Goal: Task Accomplishment & Management: Manage account settings

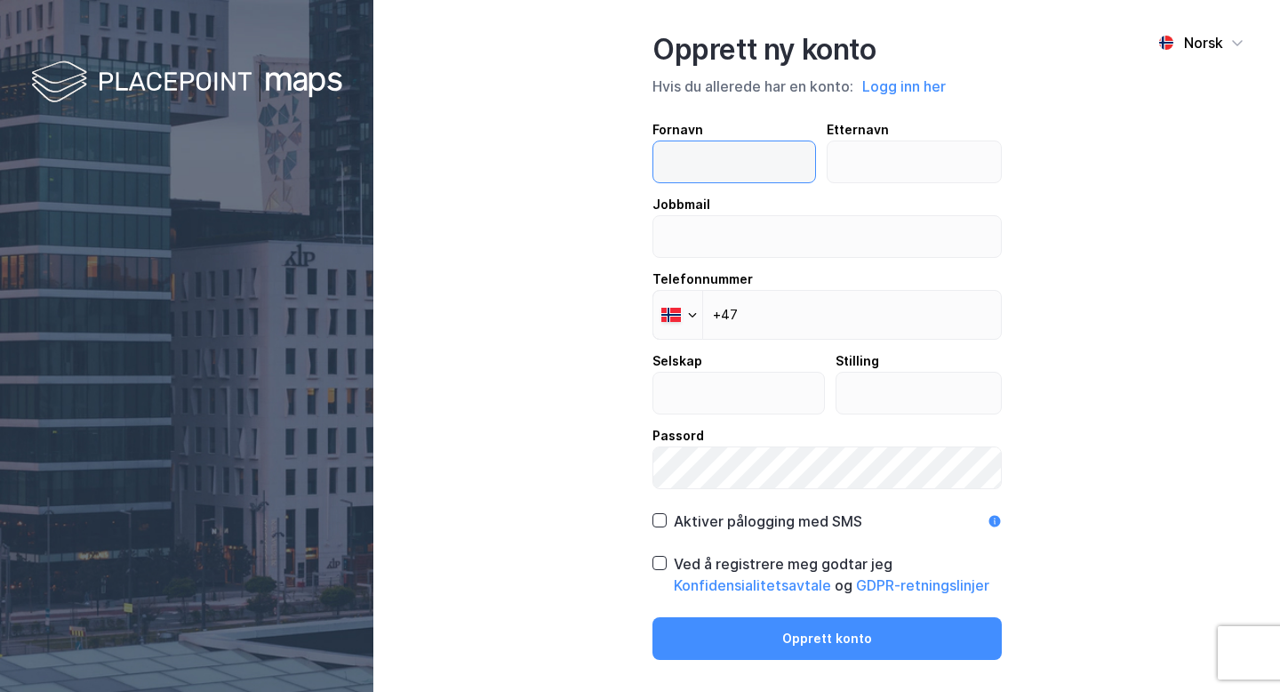
click at [760, 169] on input "text" at bounding box center [735, 161] width 162 height 41
type input "marcus"
click at [866, 170] on input "text" at bounding box center [914, 161] width 173 height 41
type input "brede"
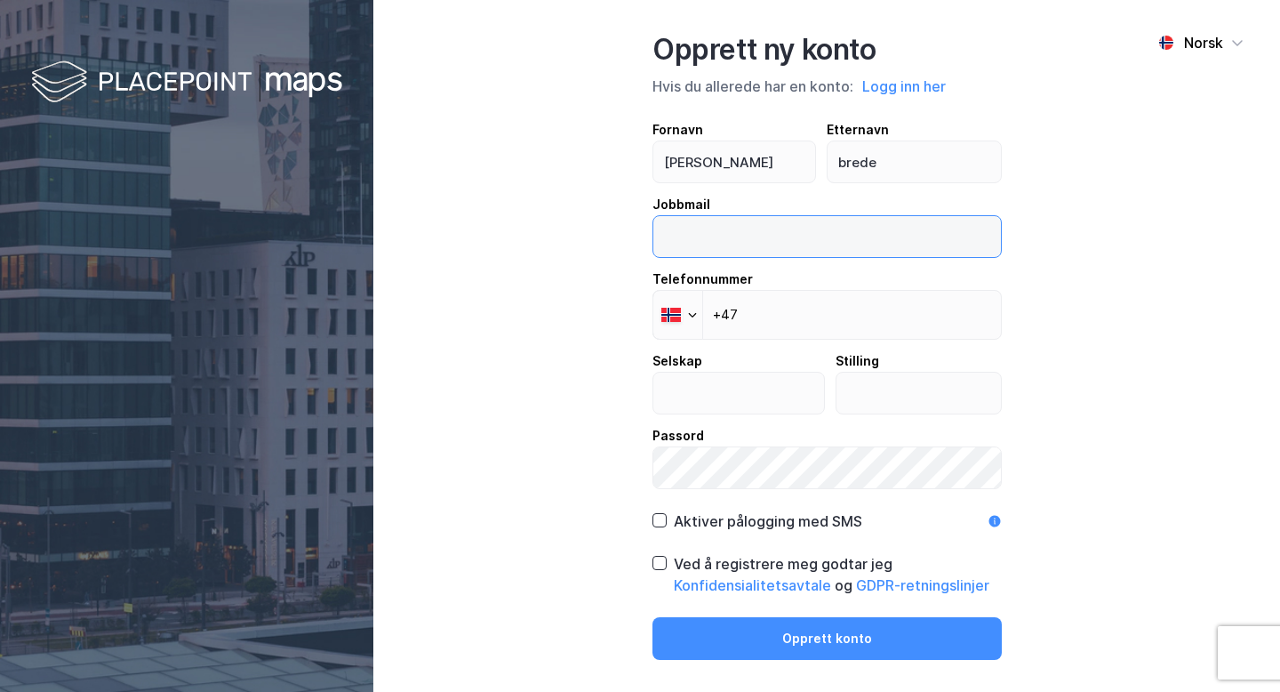
click at [849, 221] on input "email" at bounding box center [828, 236] width 348 height 41
type input "mb@varig.tech"
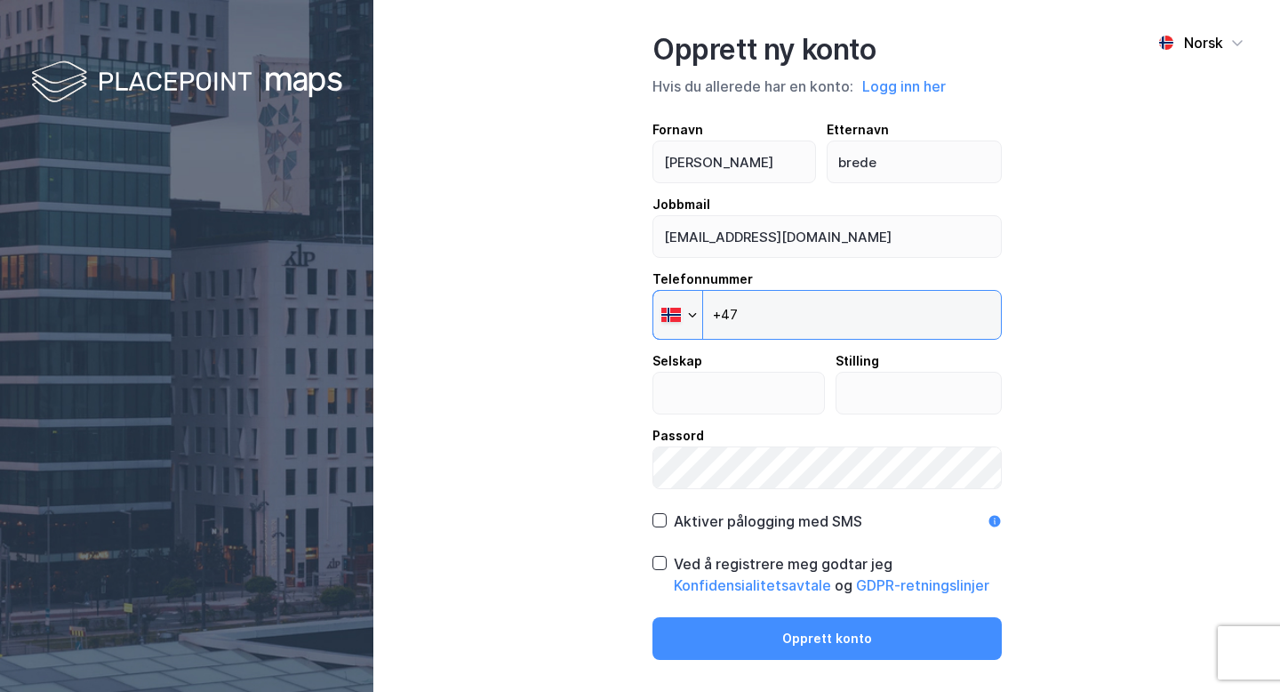
click at [930, 320] on input "+47" at bounding box center [827, 315] width 349 height 50
type input "+47 947 92 815"
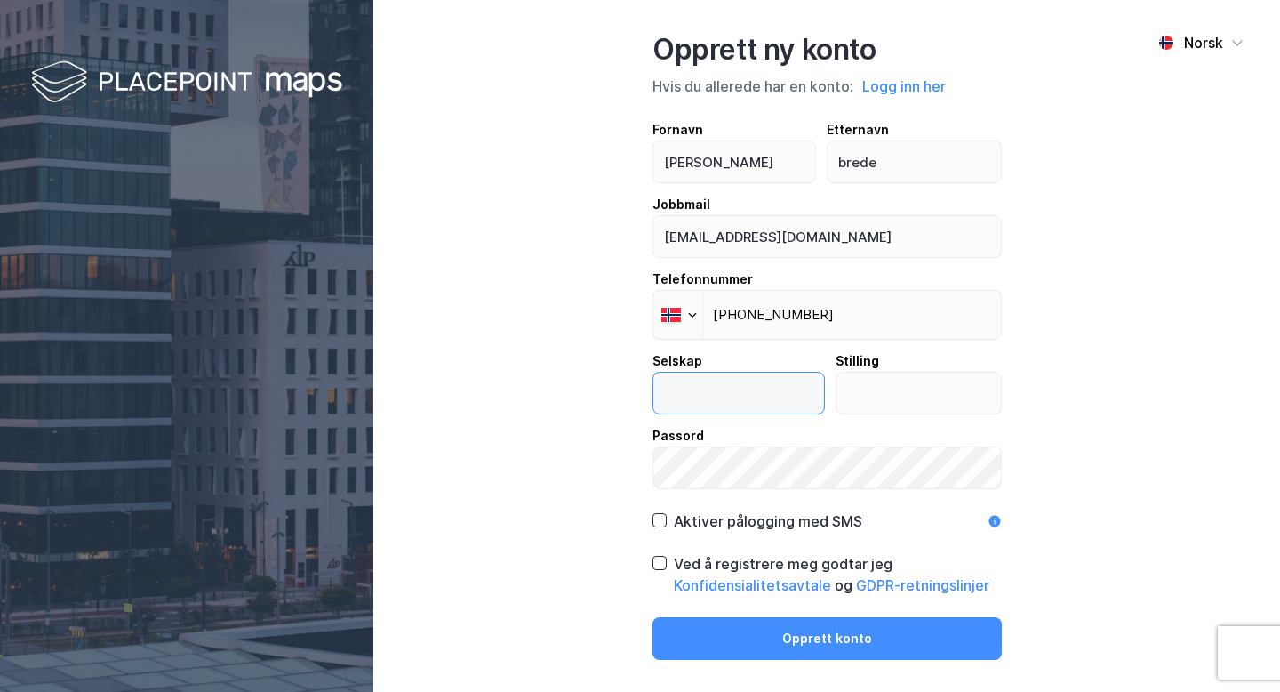
click at [749, 404] on input "text" at bounding box center [739, 393] width 171 height 41
type input "Varig"
click at [872, 385] on input "text" at bounding box center [919, 393] width 165 height 41
type input "H"
type input "Salg"
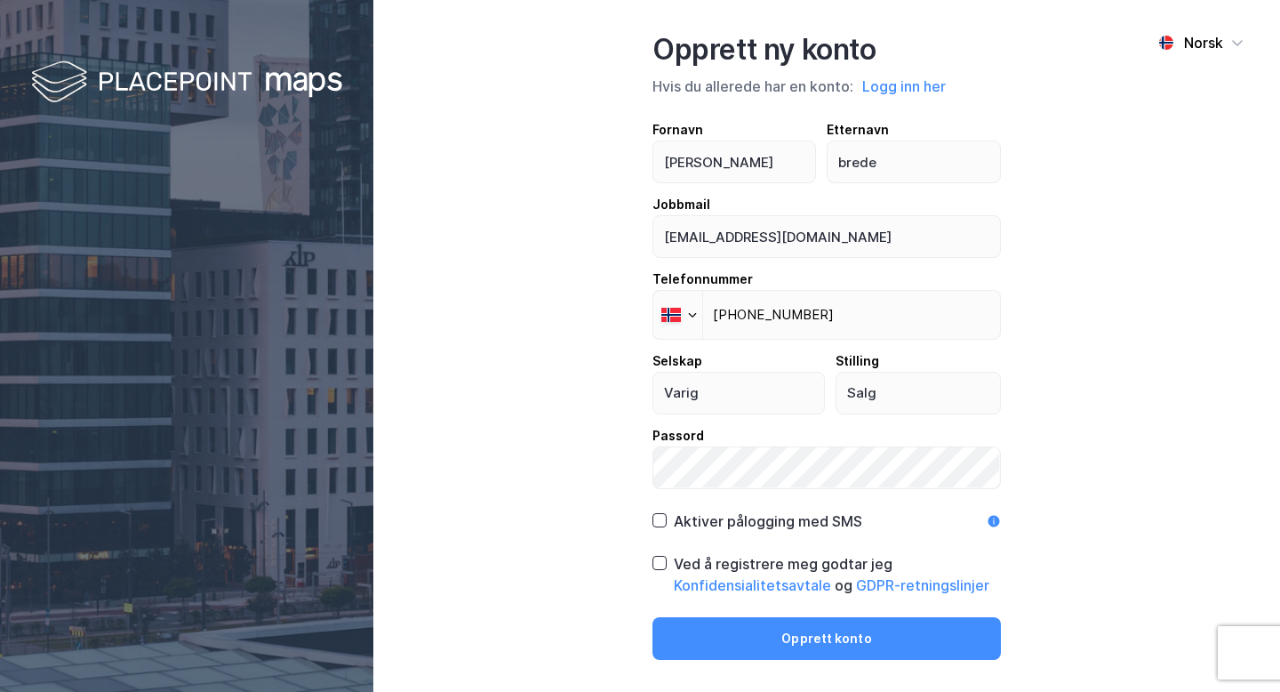
click at [726, 556] on div "Opprett ny konto Hvis du allerede har en konto: Logg inn her Fornavn marcus Ett…" at bounding box center [827, 346] width 349 height 628
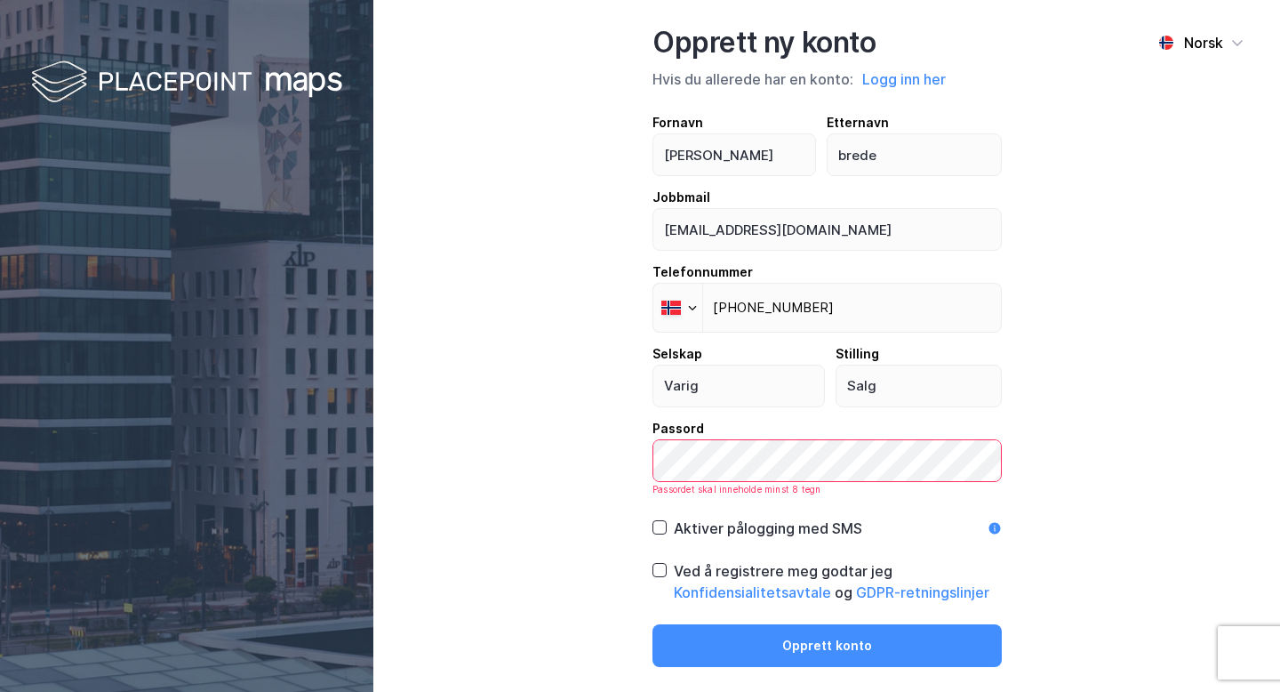
click at [746, 522] on div "Aktiver pålogging med SMS" at bounding box center [768, 528] width 189 height 21
click at [671, 563] on div "Ved å registrere meg godtar jeg Konfidensialitetsavtale og GDPR-retningslinjer" at bounding box center [827, 581] width 349 height 43
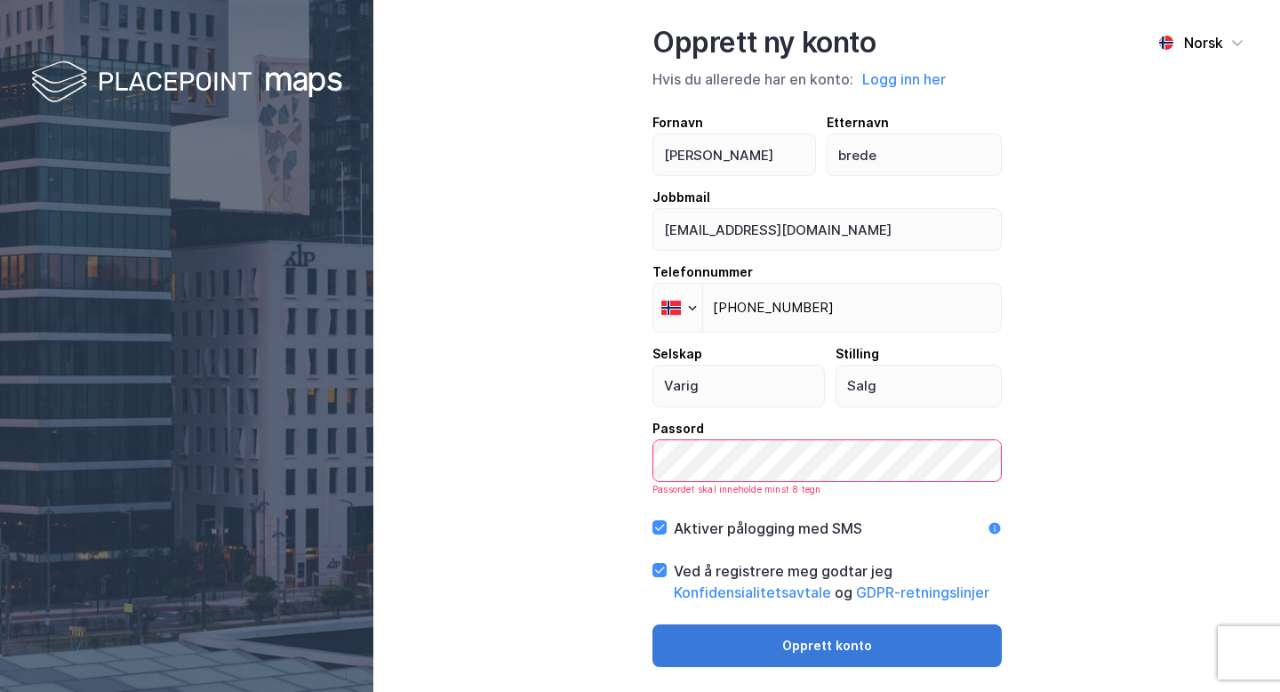
click at [888, 662] on button "Opprett konto" at bounding box center [827, 645] width 349 height 43
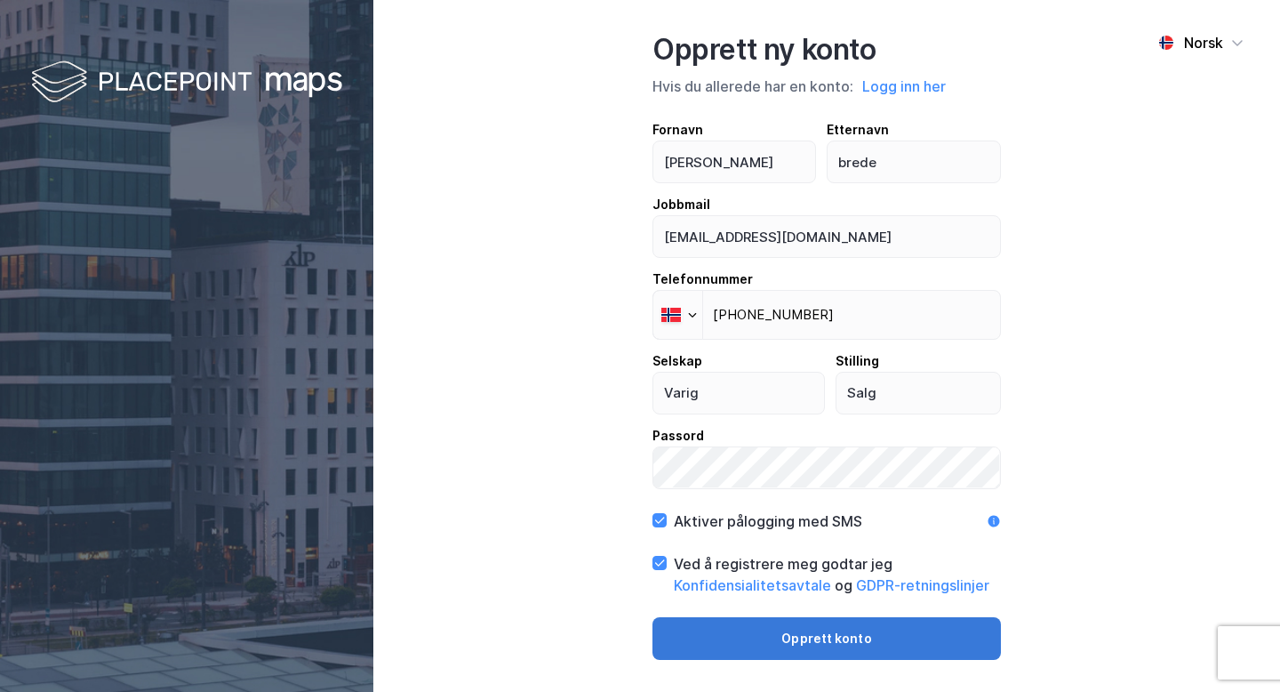
click at [786, 625] on button "Opprett konto" at bounding box center [827, 638] width 349 height 43
click at [901, 636] on button "Opprett konto" at bounding box center [827, 638] width 349 height 43
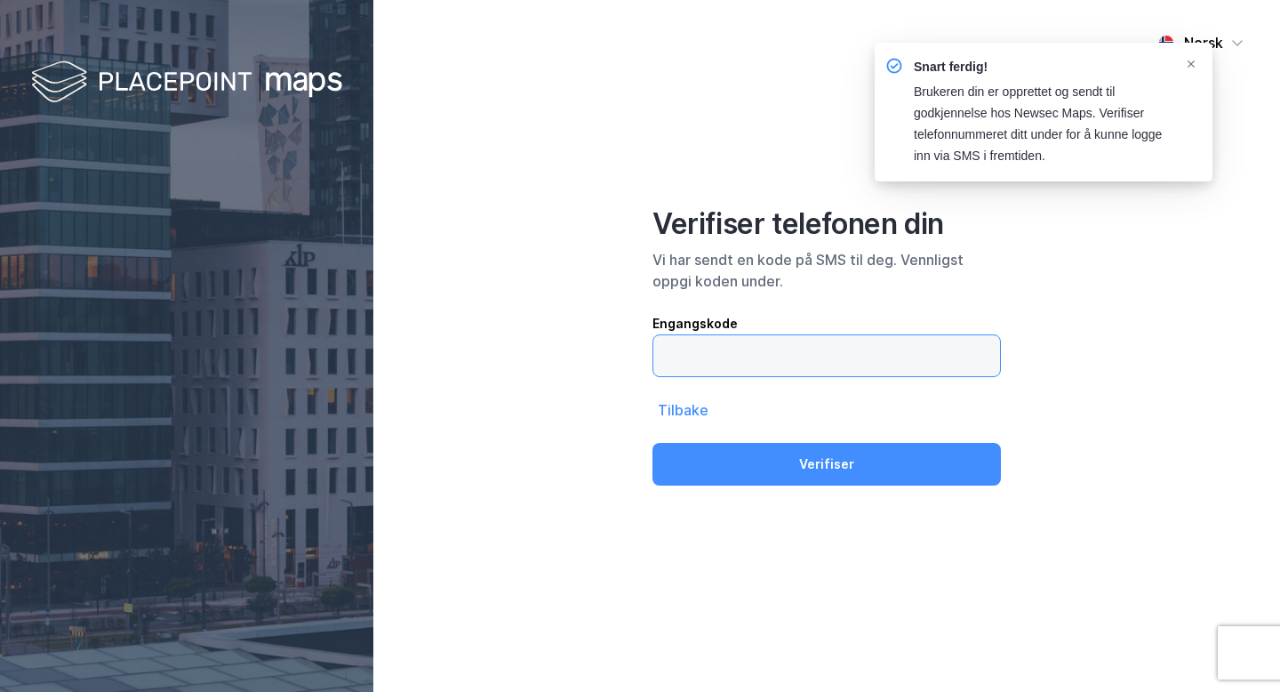
click at [858, 366] on input "text" at bounding box center [827, 355] width 347 height 41
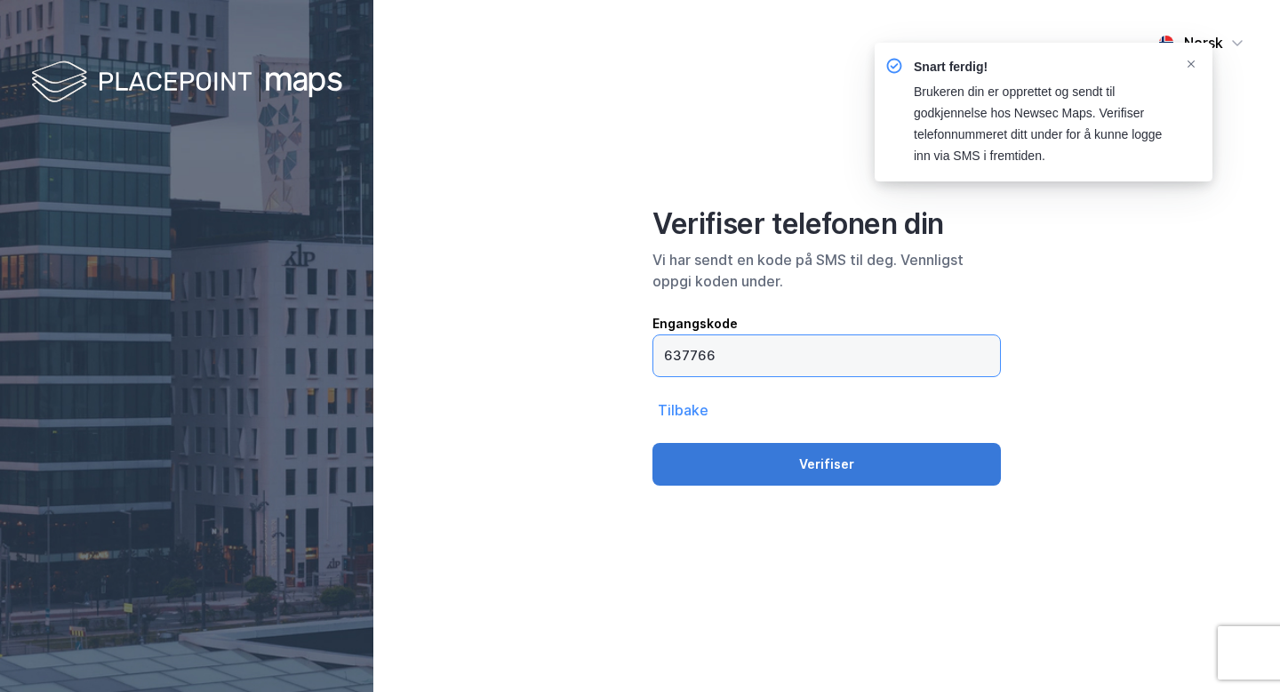
type input "637766"
click at [931, 449] on button "Verifiser" at bounding box center [827, 464] width 349 height 43
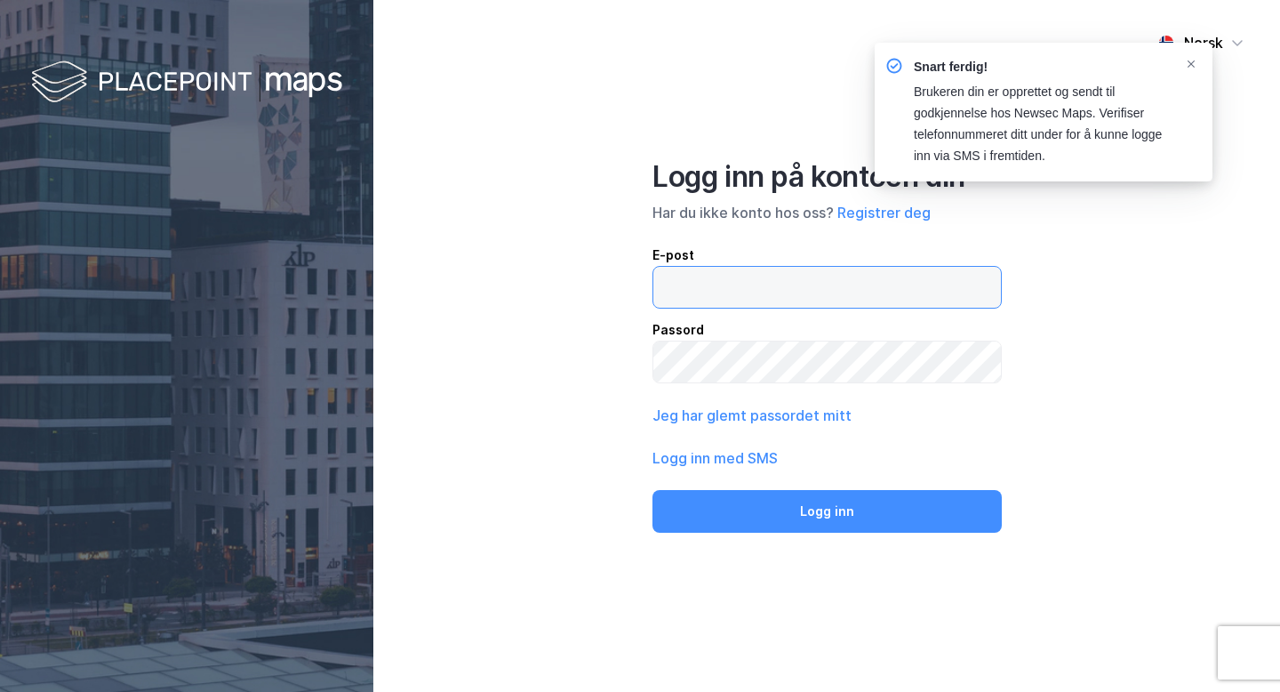
click at [895, 288] on input "email" at bounding box center [828, 287] width 348 height 41
type input "mb@varig.tech"
click at [653, 490] on button "Logg inn" at bounding box center [827, 511] width 349 height 43
click at [806, 284] on input "email" at bounding box center [828, 287] width 348 height 41
type input "mb@varig.tech"
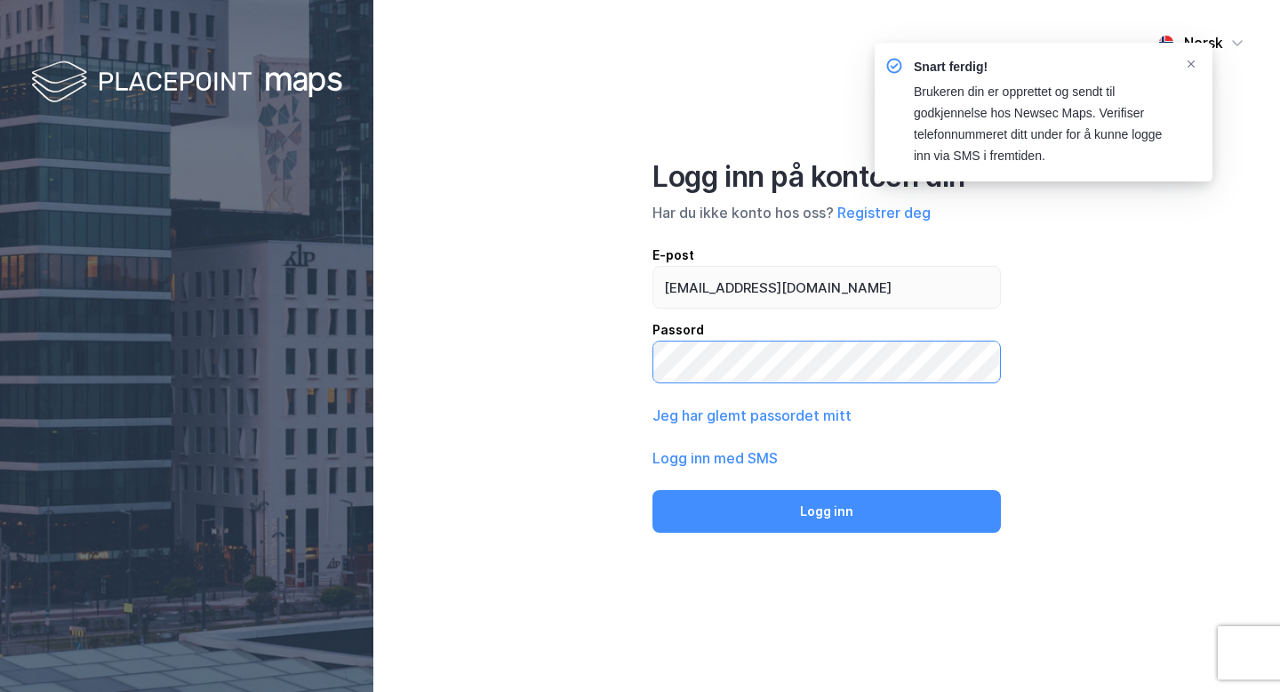
click at [653, 490] on button "Logg inn" at bounding box center [827, 511] width 349 height 43
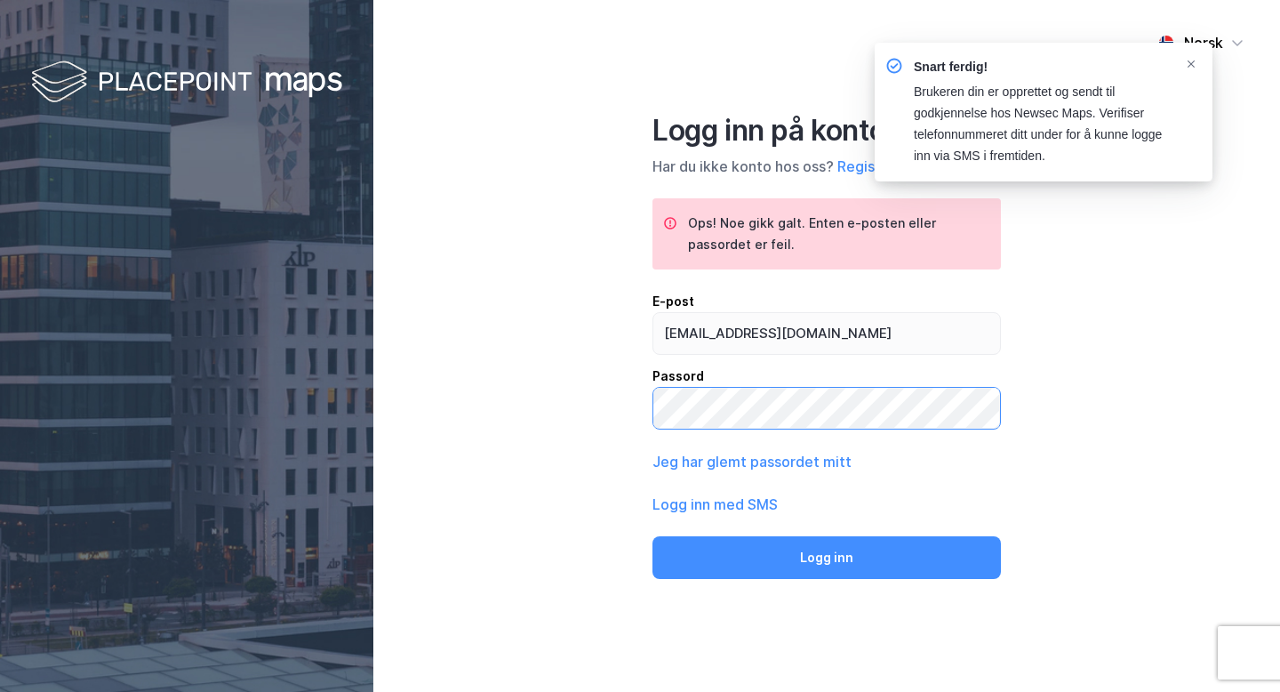
click at [653, 536] on button "Logg inn" at bounding box center [827, 557] width 349 height 43
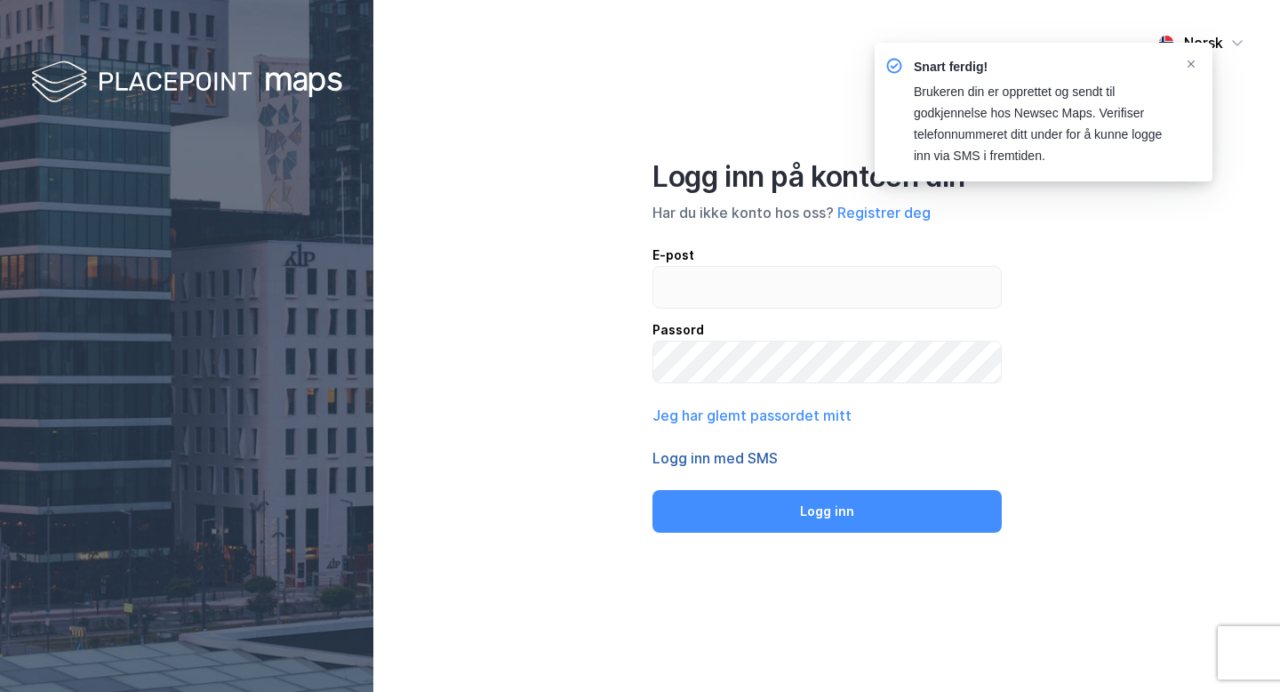
click at [729, 454] on button "Logg inn med SMS" at bounding box center [715, 457] width 125 height 21
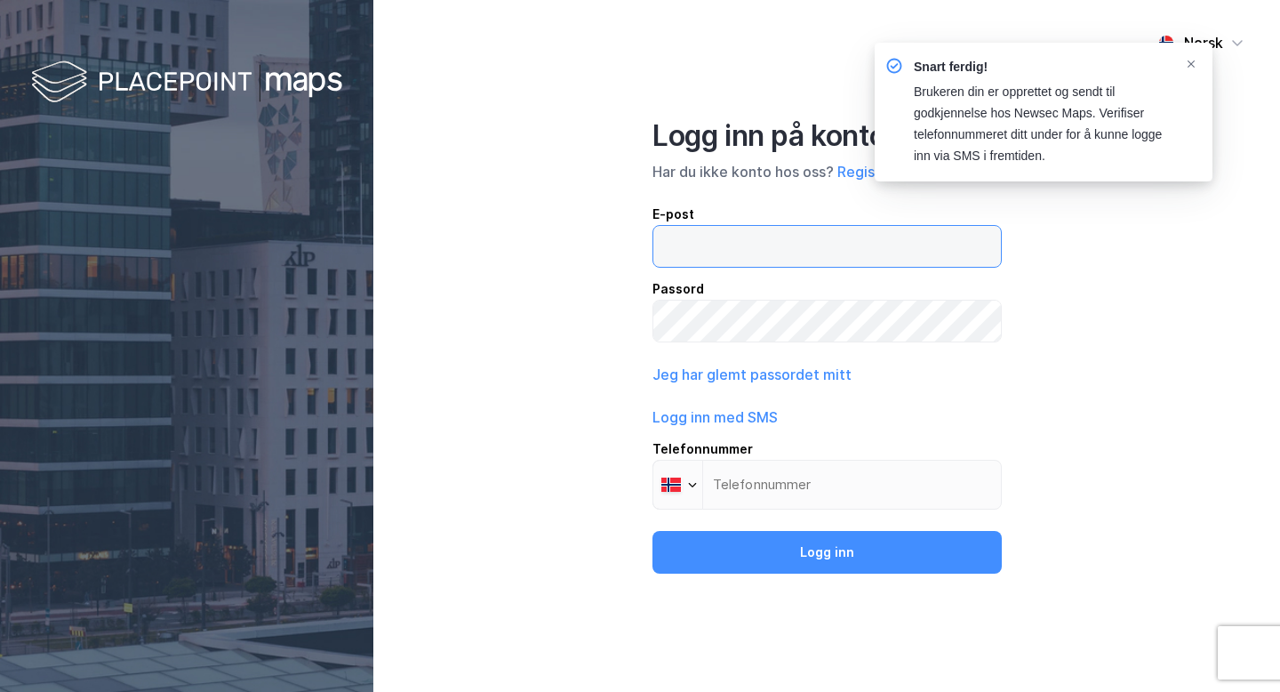
click at [798, 239] on input "email" at bounding box center [828, 246] width 348 height 41
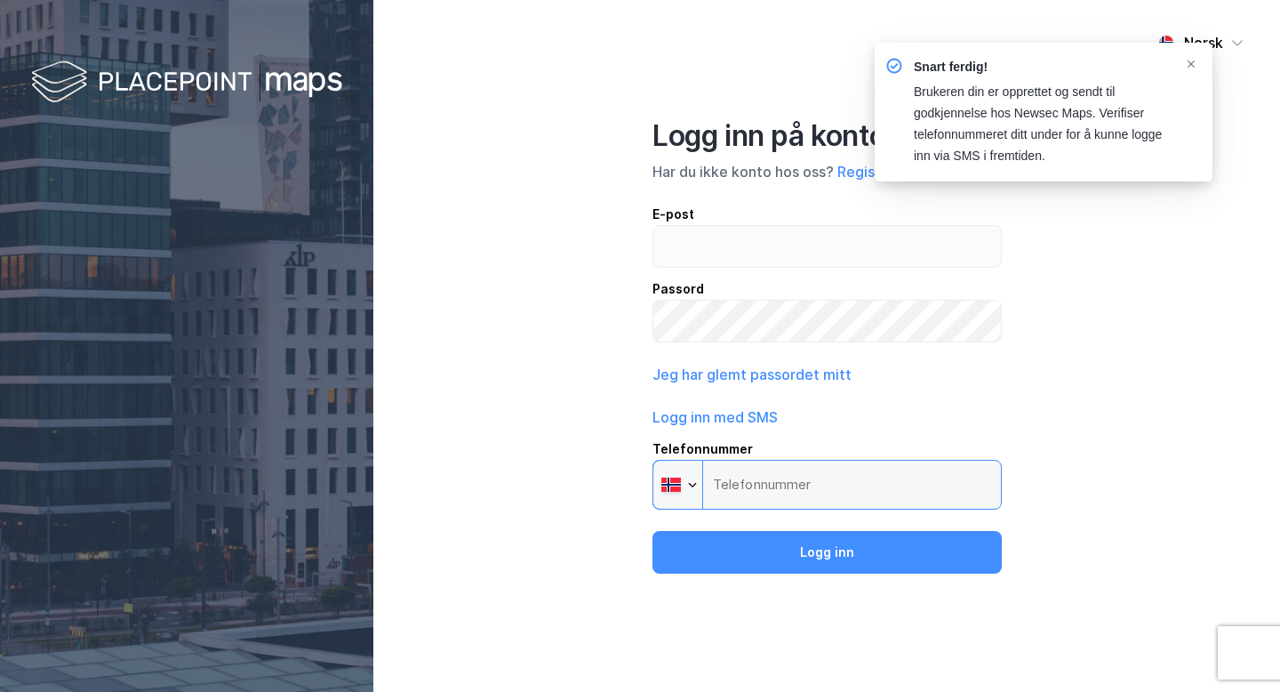
click at [755, 478] on input "Telefonnummer Phone" at bounding box center [827, 485] width 349 height 50
click at [812, 496] on input "Telefonnummer Phone" at bounding box center [827, 485] width 349 height 50
click at [1194, 60] on icon "Notifications Alt+T" at bounding box center [1191, 63] width 7 height 7
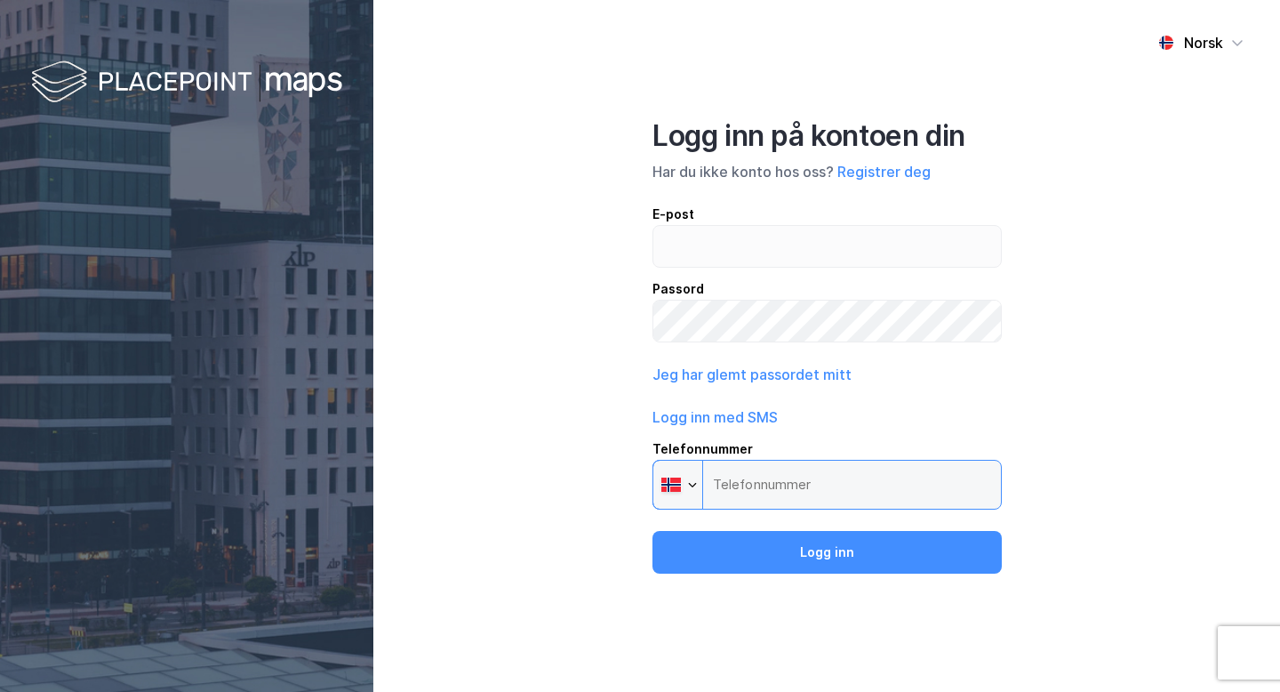
click at [778, 506] on input "Telefonnummer Phone" at bounding box center [827, 485] width 349 height 50
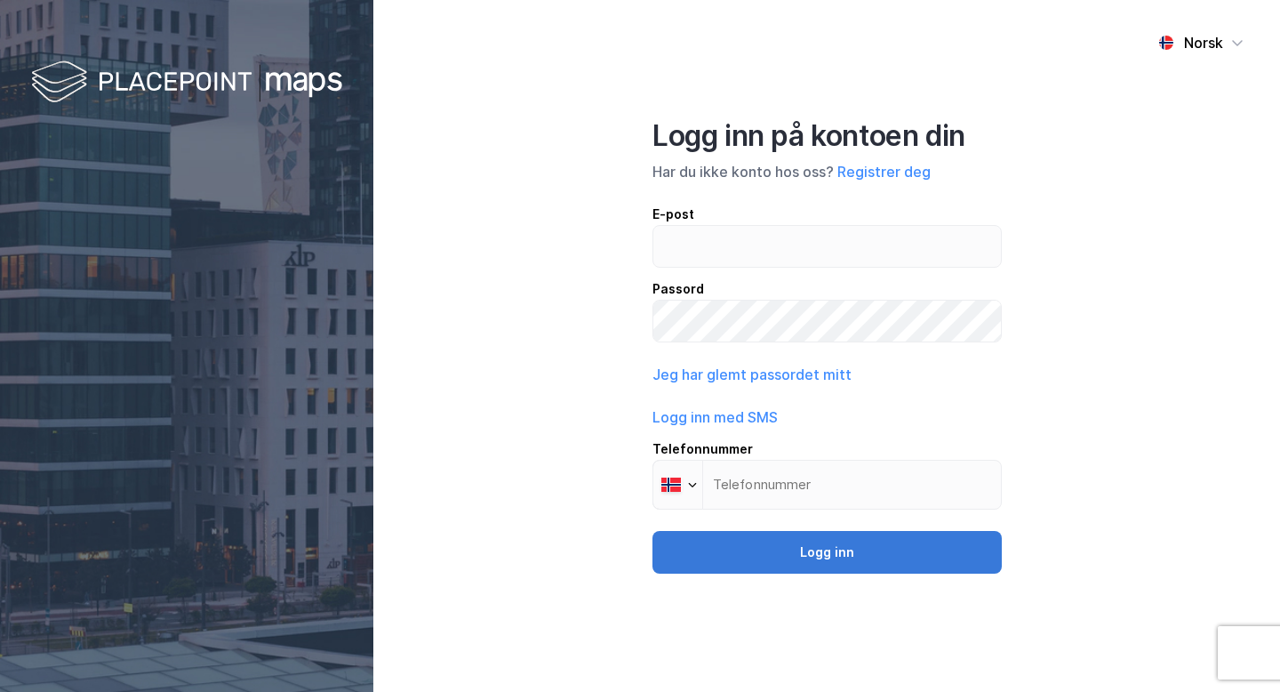
click at [776, 546] on button "Logg inn" at bounding box center [827, 552] width 349 height 43
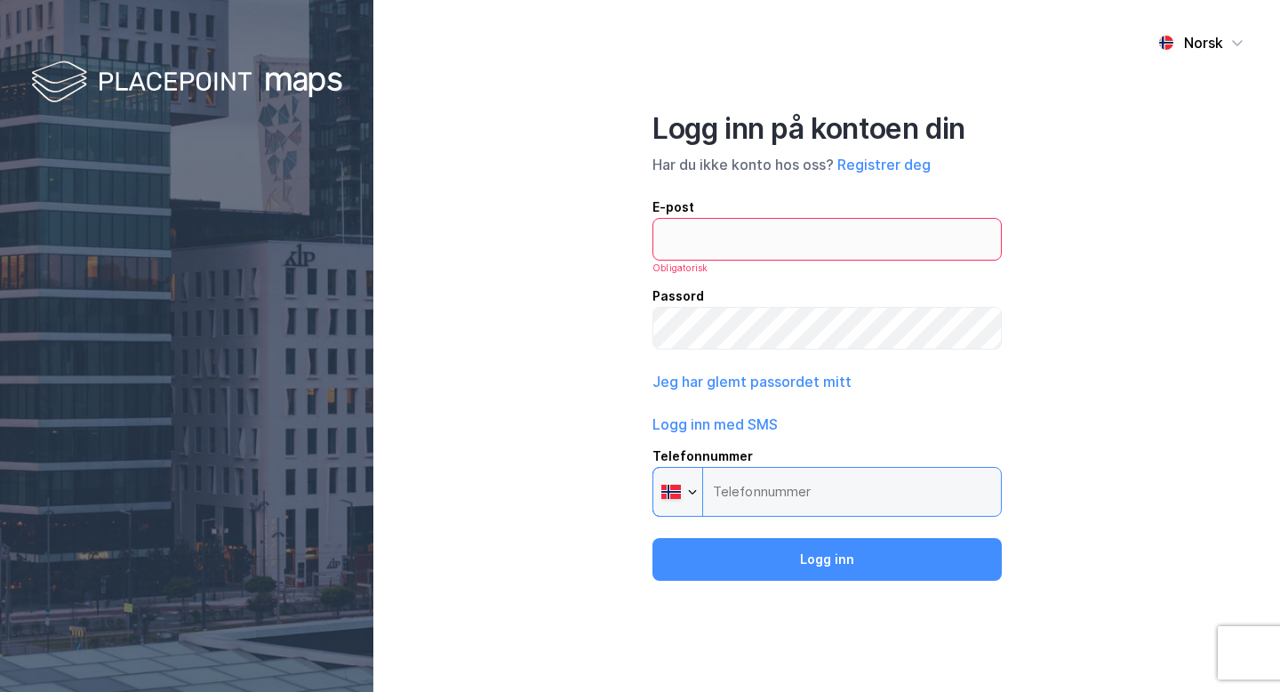
click at [792, 498] on input "Telefonnummer Phone" at bounding box center [827, 492] width 349 height 50
click at [724, 227] on input "email" at bounding box center [828, 239] width 348 height 41
type input "mb@varig.tech"
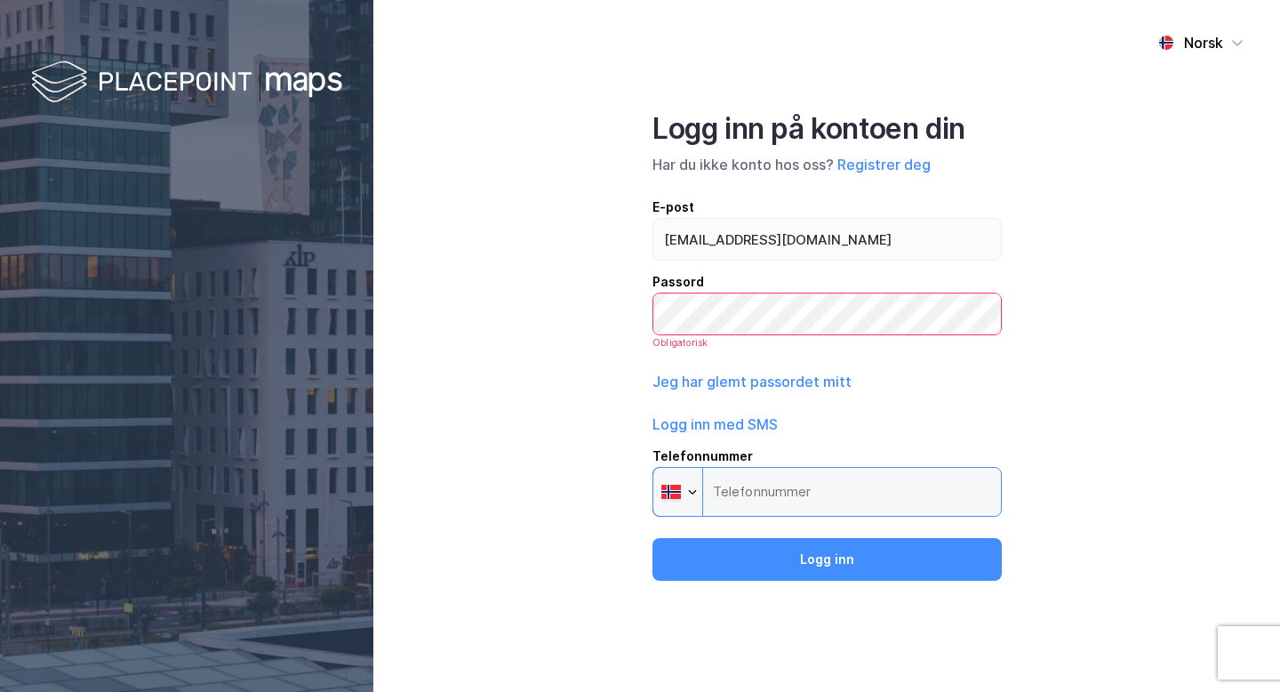
click at [759, 488] on input "Telefonnummer Phone" at bounding box center [827, 492] width 349 height 50
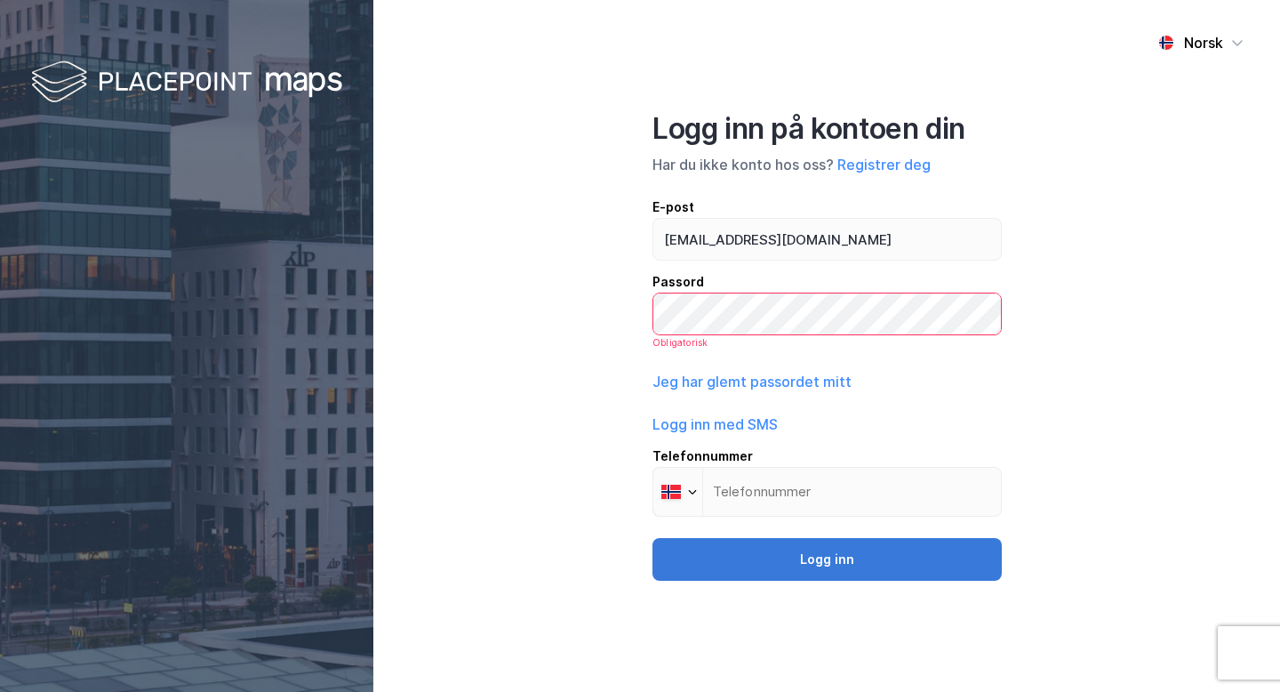
click at [778, 540] on button "Logg inn" at bounding box center [827, 559] width 349 height 43
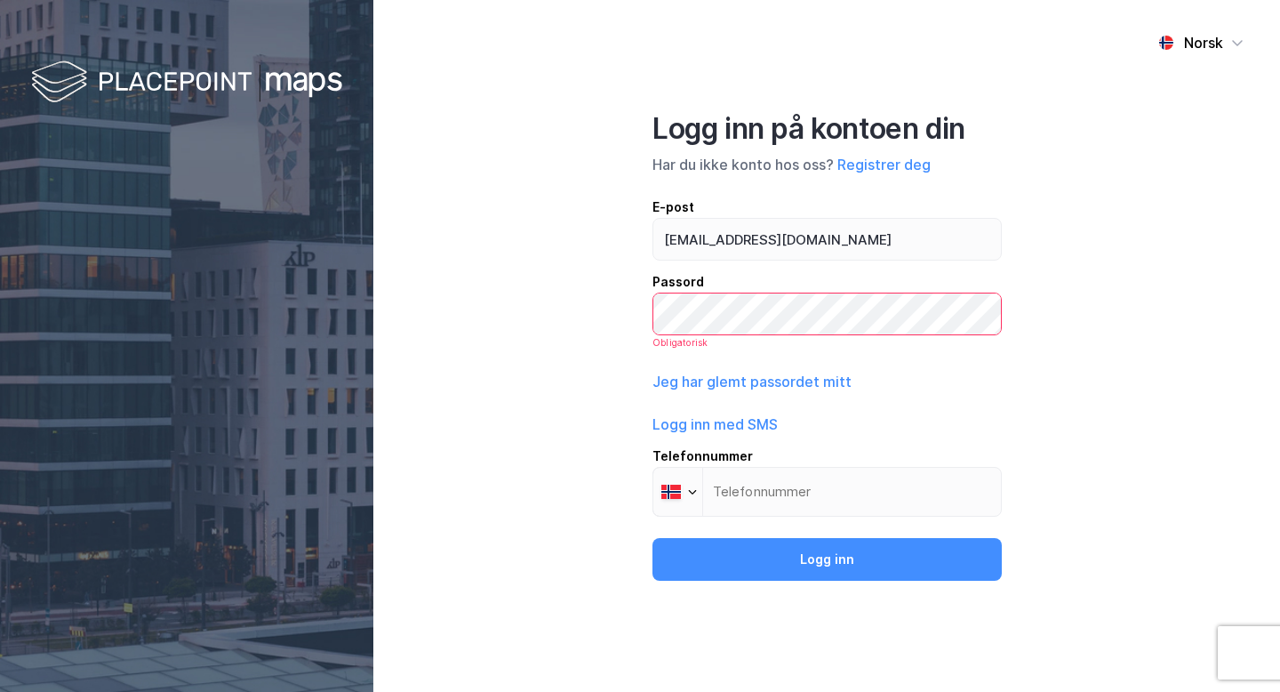
click at [765, 333] on label at bounding box center [827, 314] width 349 height 43
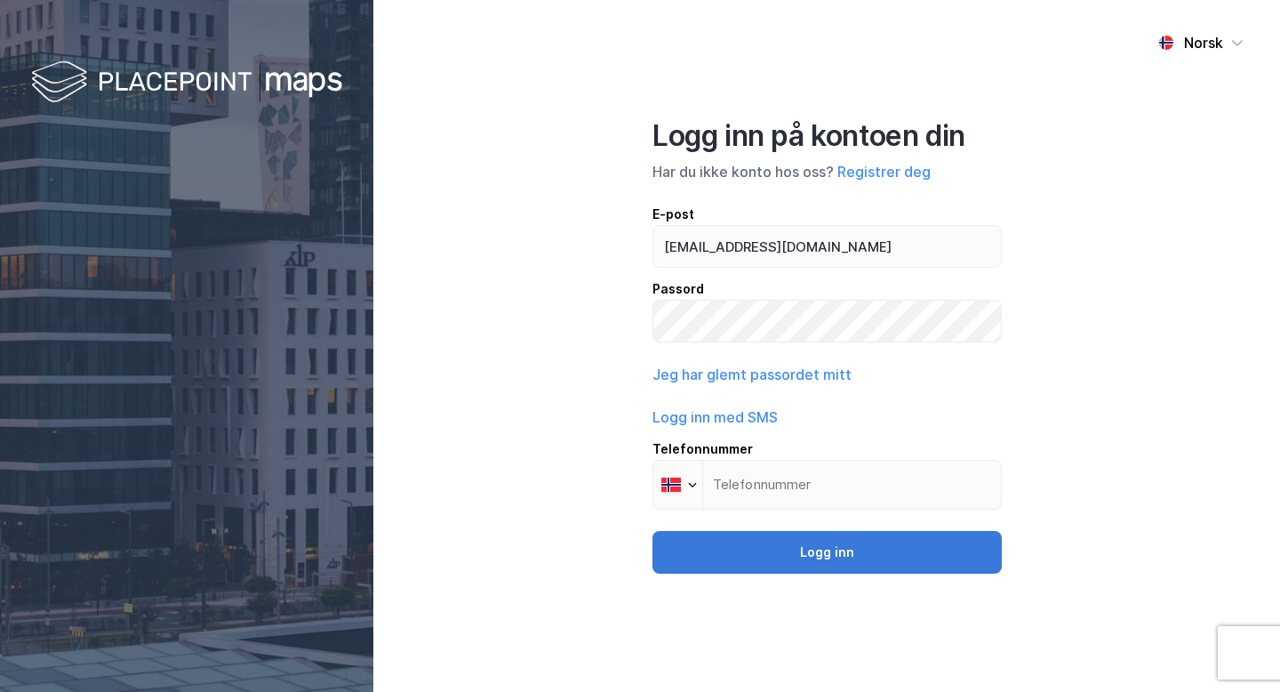
click at [828, 542] on button "Logg inn" at bounding box center [827, 552] width 349 height 43
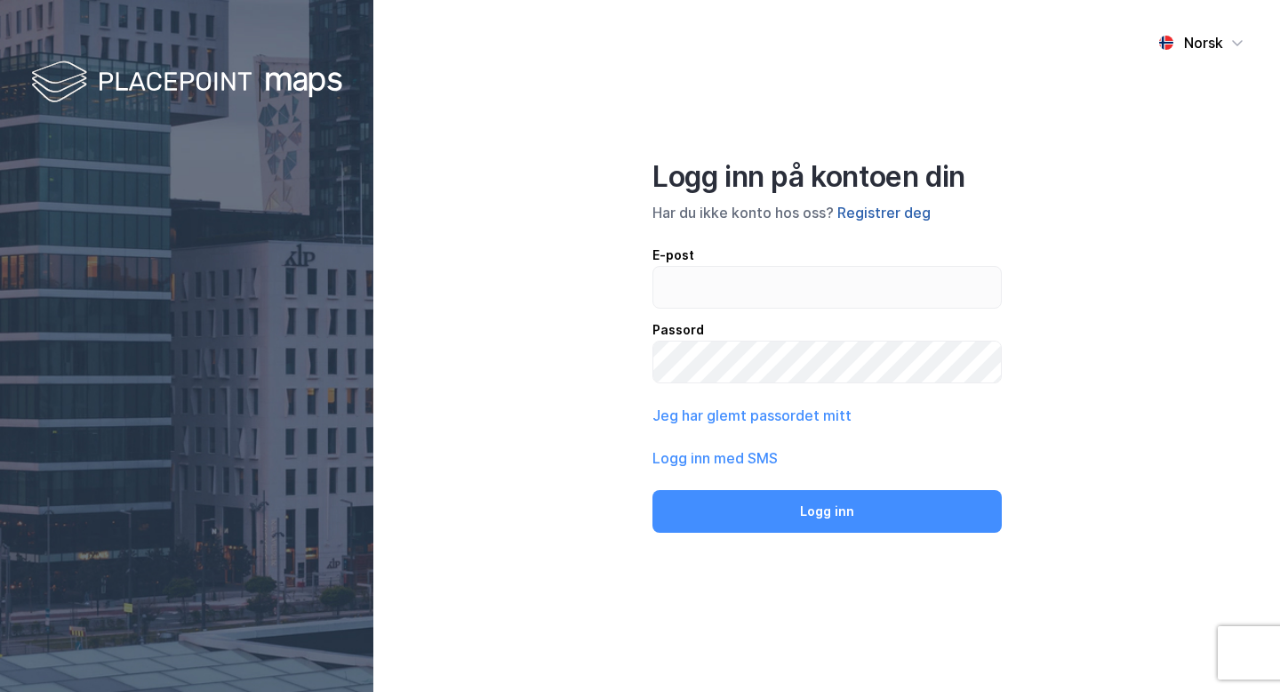
click at [893, 207] on button "Registrer deg" at bounding box center [884, 212] width 93 height 21
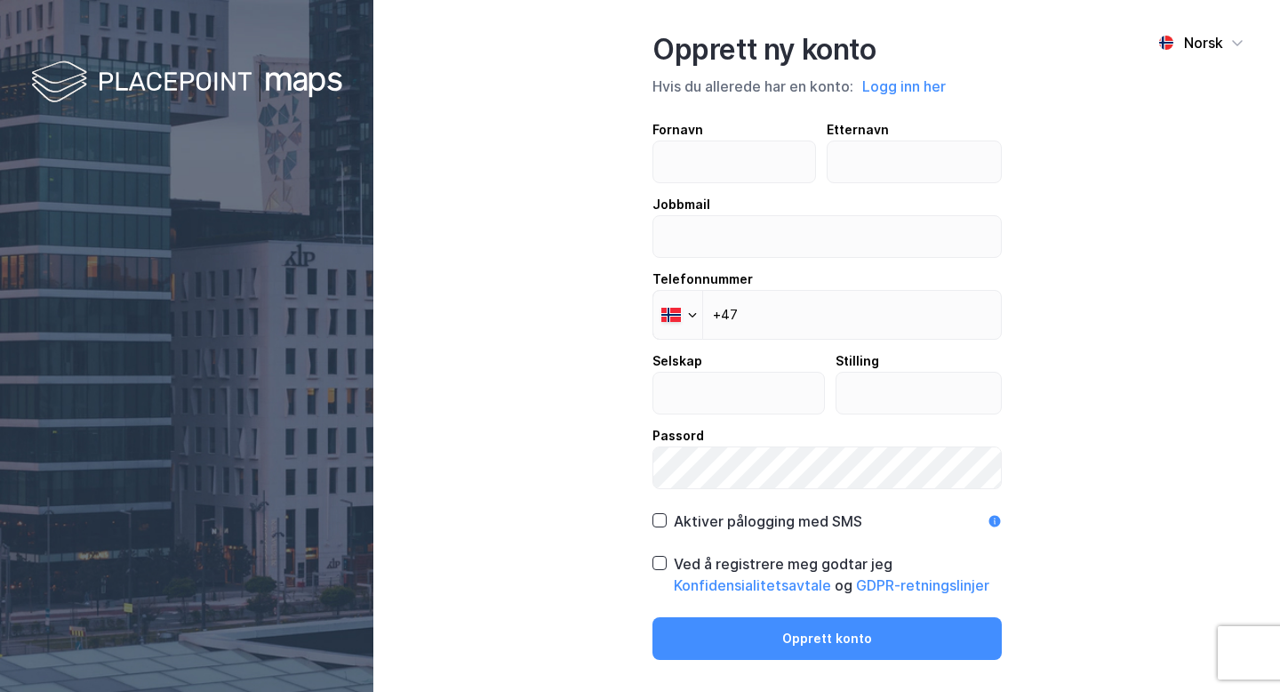
click at [919, 100] on div "Opprett ny konto Hvis du allerede har en konto: Logg inn her Fornavn Etternavn …" at bounding box center [827, 346] width 349 height 628
click at [917, 67] on div "Opprett ny konto Hvis du allerede har en konto: Logg inn her" at bounding box center [827, 65] width 349 height 66
click at [917, 84] on button "Logg inn her" at bounding box center [904, 86] width 94 height 23
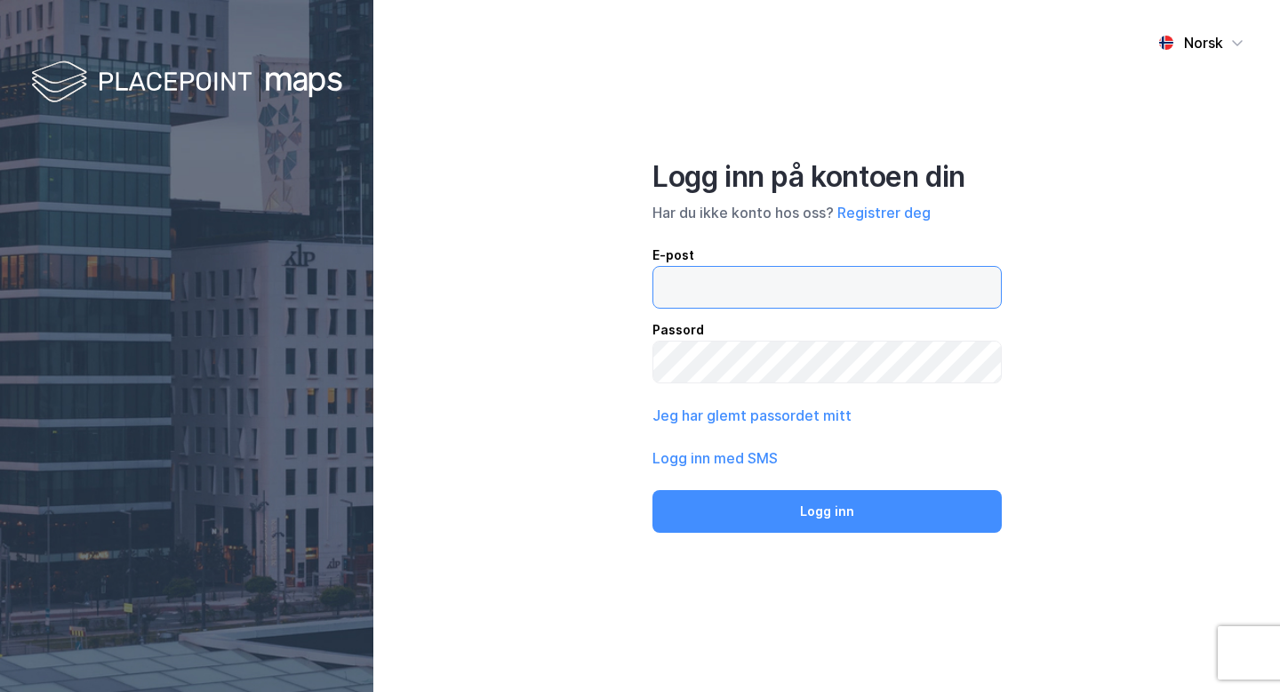
click at [845, 293] on input "email" at bounding box center [828, 287] width 348 height 41
type input "mb@varig.tech"
click at [759, 421] on button "Jeg har glemt passordet mitt" at bounding box center [752, 415] width 199 height 21
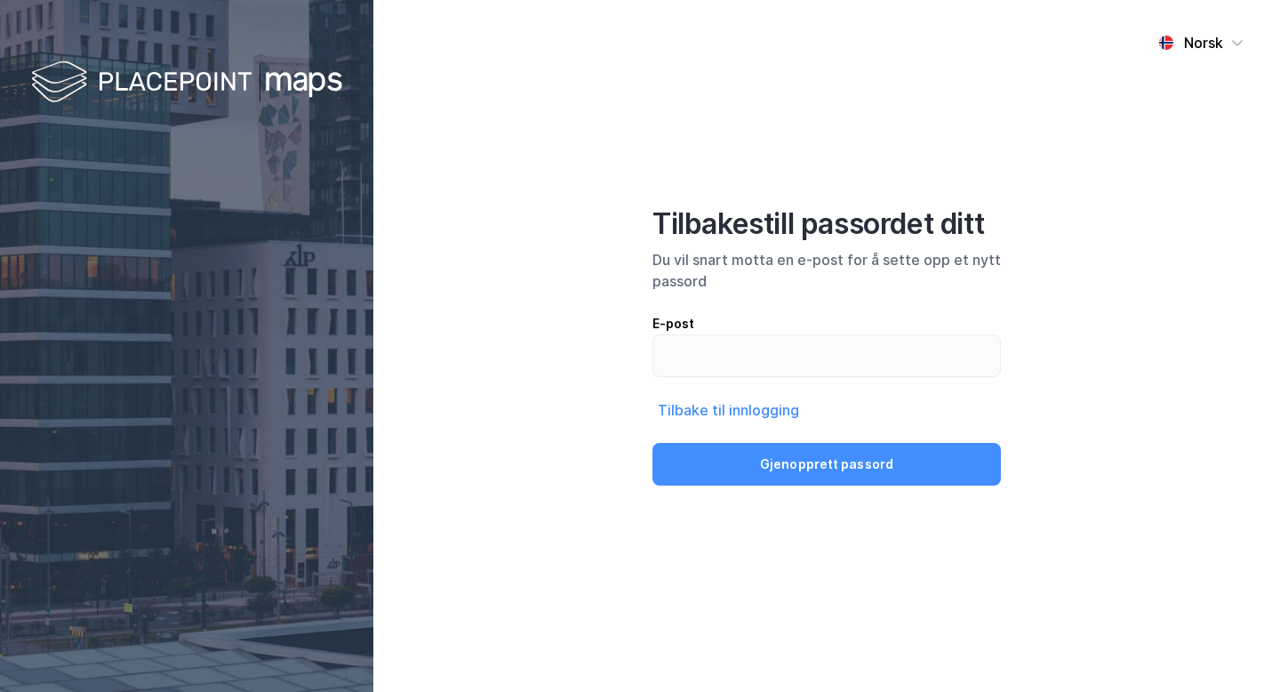
click at [818, 379] on div "E-post Tilbake til innlogging Gjenopprett passord" at bounding box center [827, 399] width 349 height 173
click at [819, 365] on input "email" at bounding box center [827, 355] width 347 height 41
type input "mb@varig.tech"
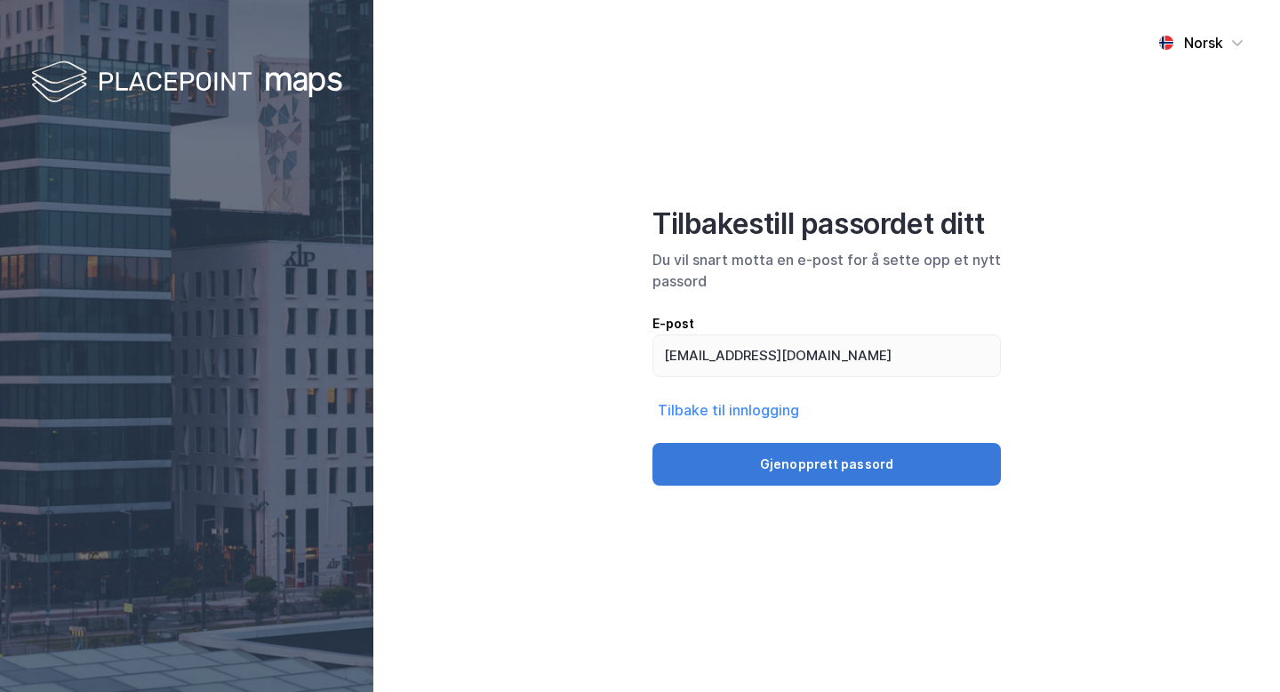
click at [786, 450] on button "Gjenopprett passord" at bounding box center [827, 464] width 349 height 43
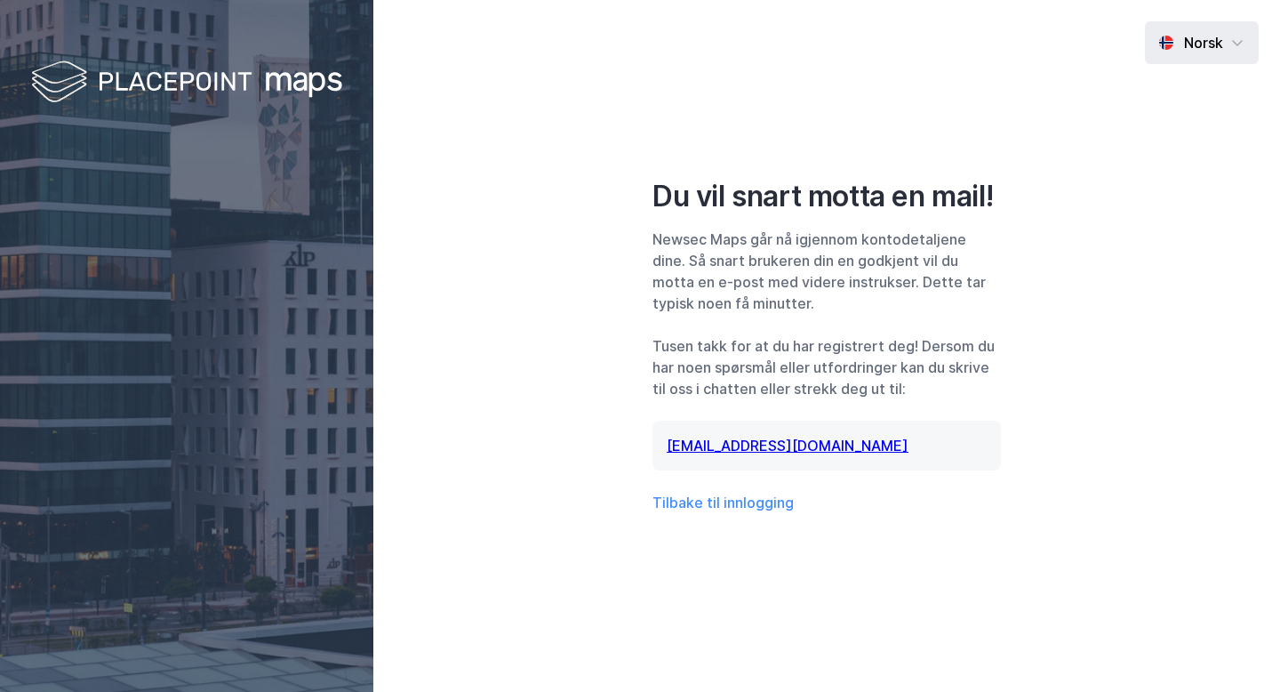
click at [634, 52] on div "Norsk" at bounding box center [1202, 42] width 114 height 43
drag, startPoint x: 949, startPoint y: 241, endPoint x: 831, endPoint y: 243, distance: 117.4
click at [634, 243] on div "Newsec Maps går nå igjennom kontodetaljene dine. Så snart brukeren din en godkj…" at bounding box center [827, 271] width 349 height 85
click at [634, 244] on div "Newsec Maps går nå igjennom kontodetaljene dine. Så snart brukeren din en godkj…" at bounding box center [827, 271] width 349 height 85
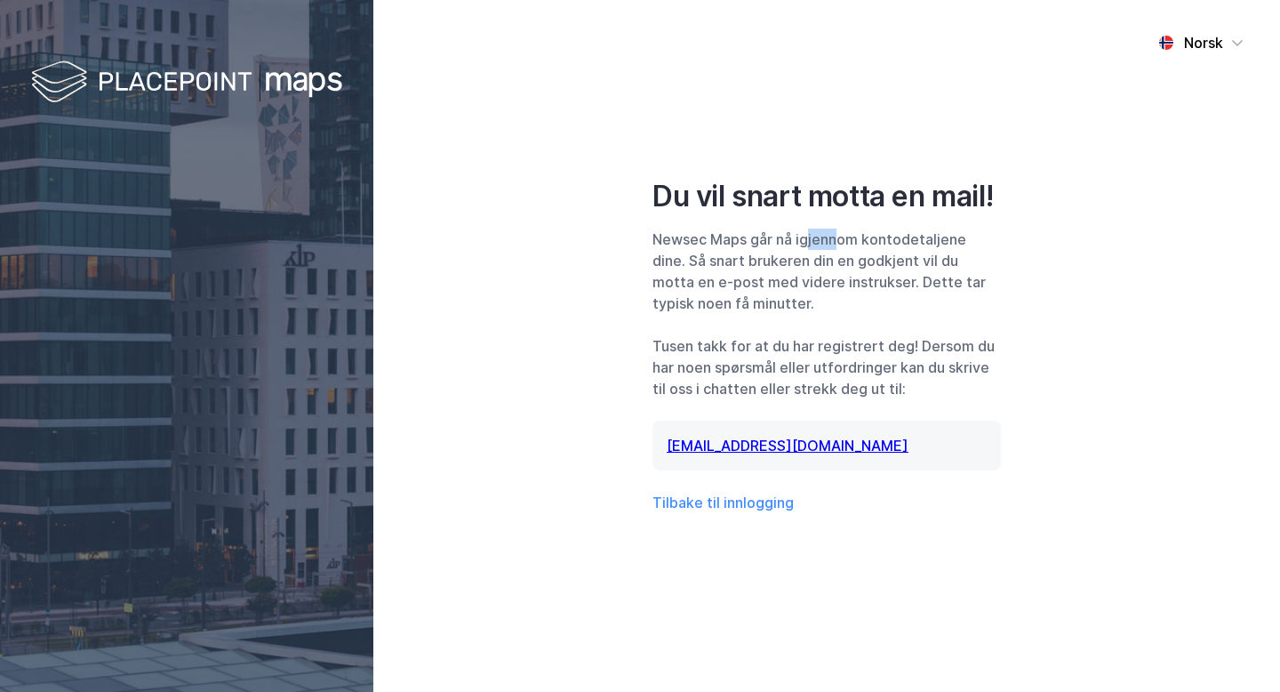
drag, startPoint x: 807, startPoint y: 240, endPoint x: 839, endPoint y: 238, distance: 32.1
click at [634, 238] on div "Newsec Maps går nå igjennom kontodetaljene dine. Så snart brukeren din en godkj…" at bounding box center [827, 271] width 349 height 85
drag, startPoint x: 948, startPoint y: 200, endPoint x: 983, endPoint y: 200, distance: 35.6
click at [634, 200] on div "Du vil snart motta en mail!" at bounding box center [827, 197] width 349 height 36
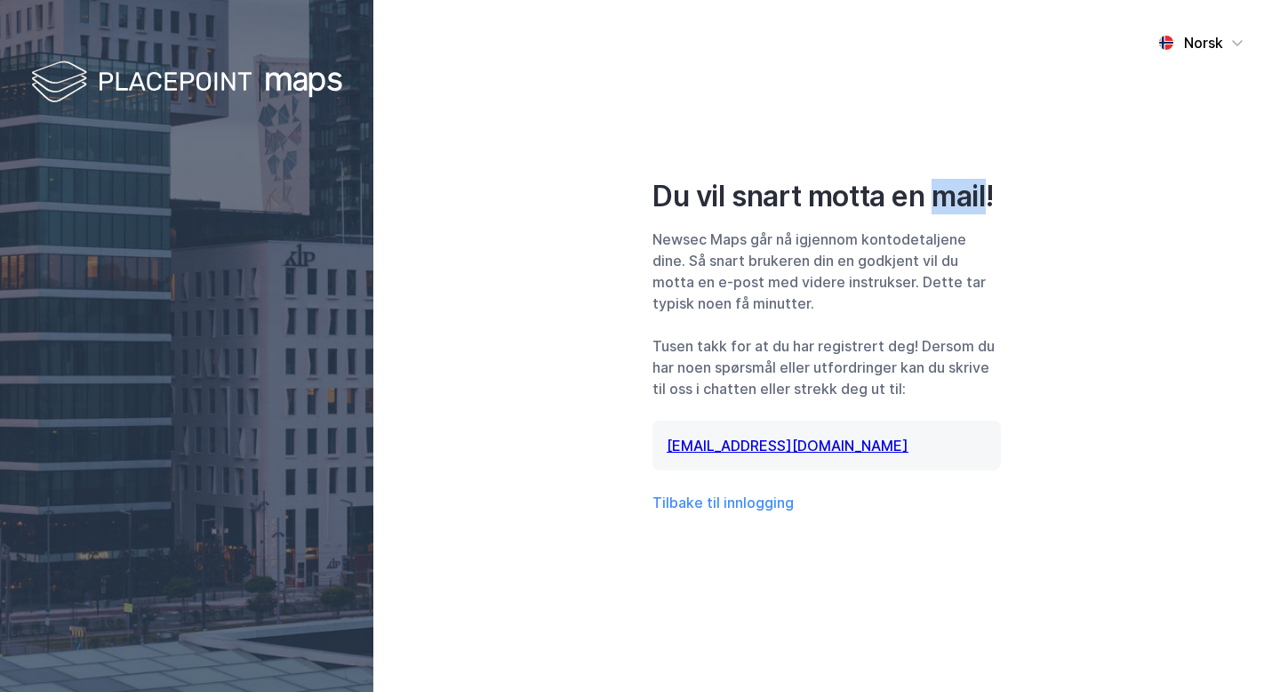
drag, startPoint x: 993, startPoint y: 200, endPoint x: 936, endPoint y: 203, distance: 57.0
click at [634, 203] on div "Du vil snart motta en mail!" at bounding box center [827, 197] width 349 height 36
drag, startPoint x: 881, startPoint y: 202, endPoint x: 834, endPoint y: 202, distance: 47.1
click at [634, 202] on div "Du vil snart motta en mail!" at bounding box center [827, 197] width 349 height 36
click at [634, 203] on div "Du vil snart motta en mail!" at bounding box center [827, 197] width 349 height 36
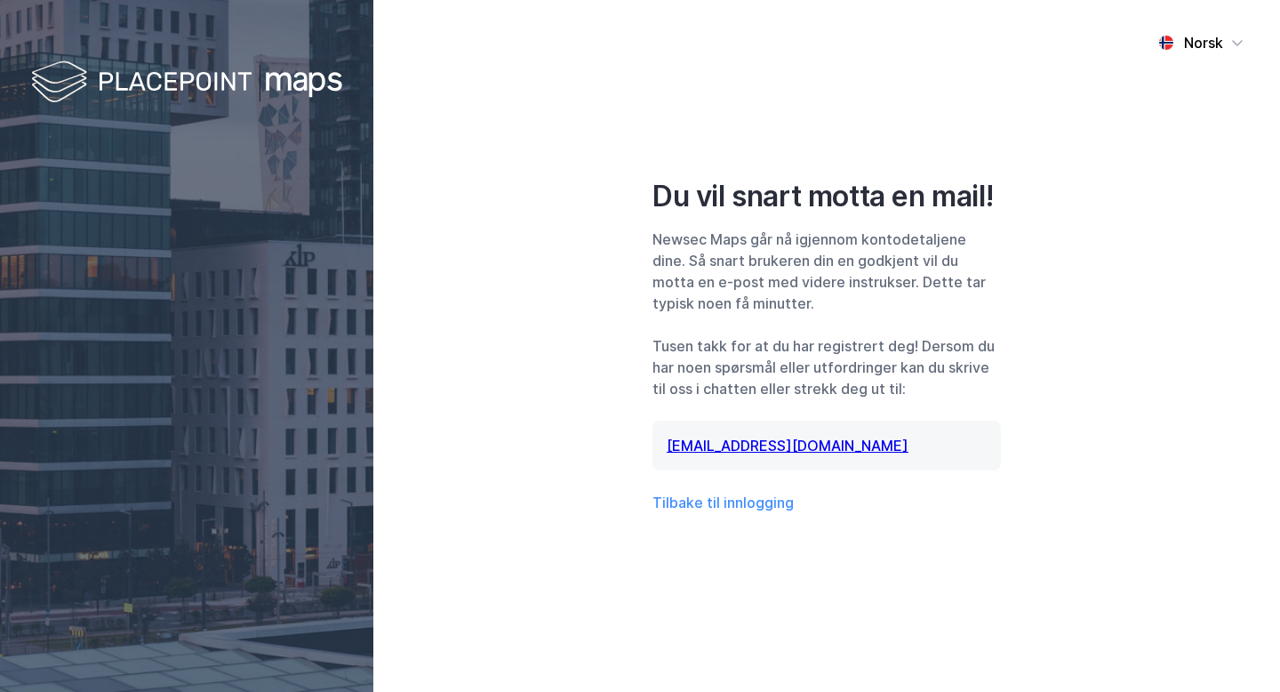
click at [634, 201] on div "Du vil snart motta en mail!" at bounding box center [827, 197] width 349 height 36
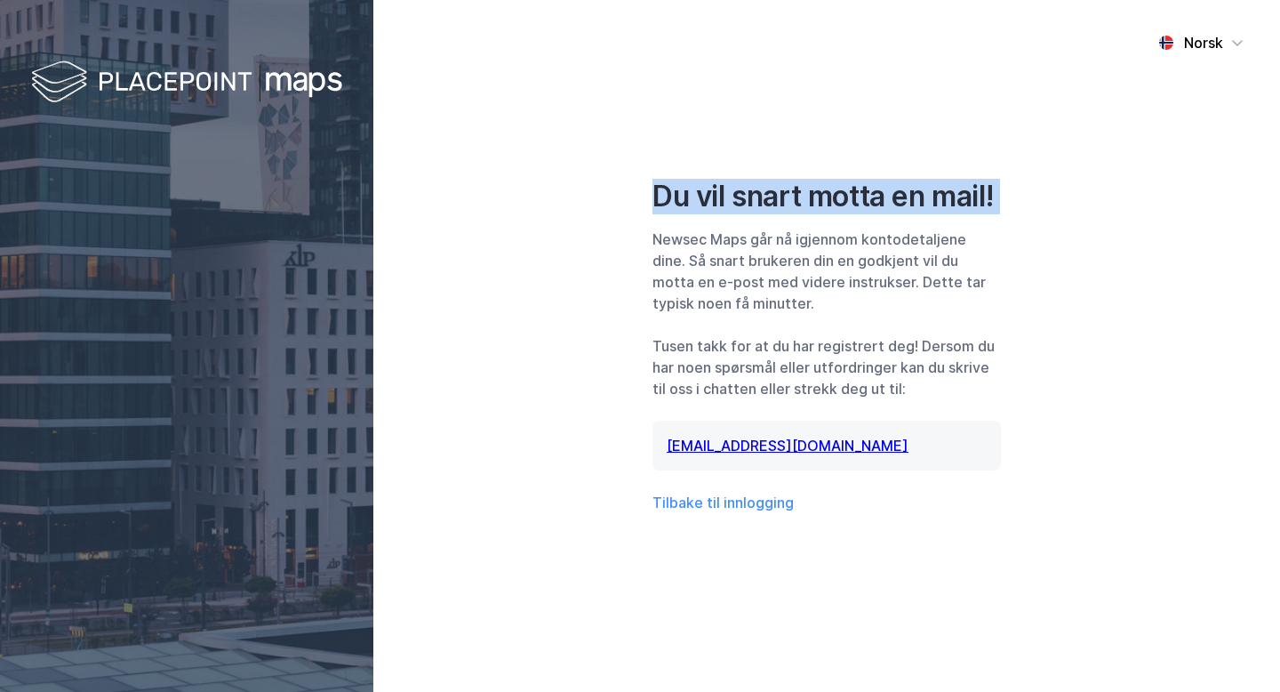
click at [634, 201] on div "Du vil snart motta en mail!" at bounding box center [827, 197] width 349 height 36
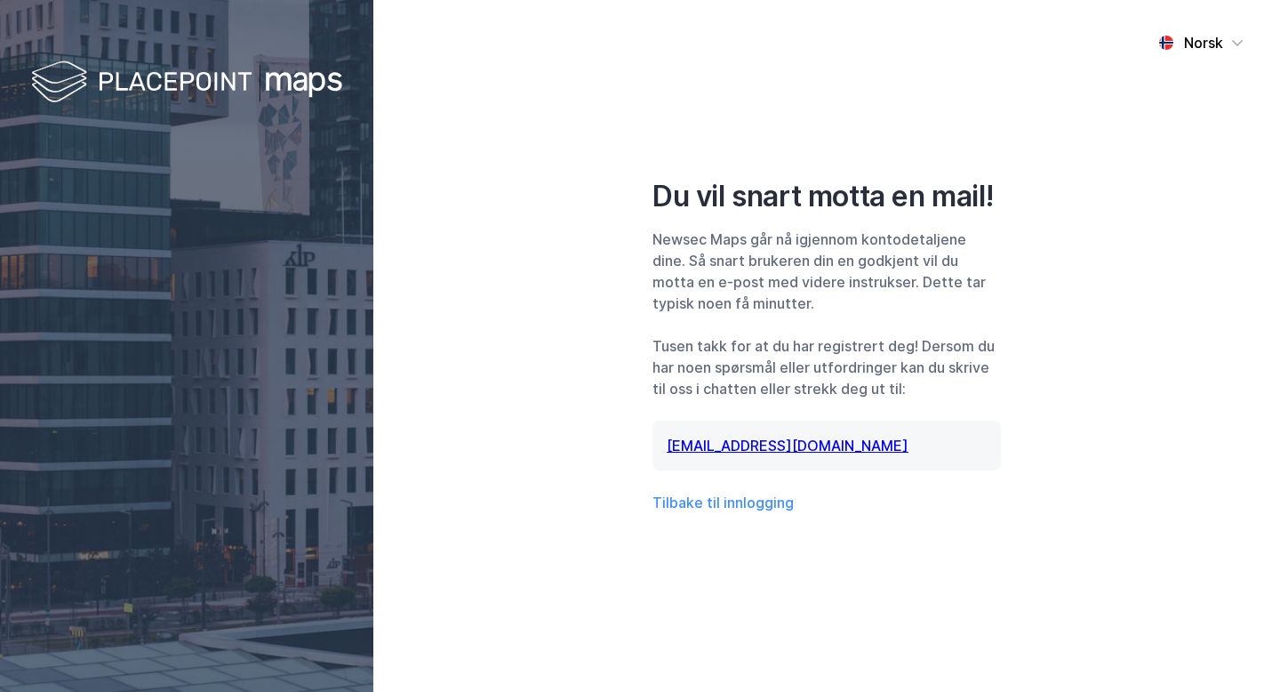
click at [634, 313] on div "Newsec Maps går nå igjennom kontodetaljene dine. Så snart brukeren din en godkj…" at bounding box center [827, 271] width 349 height 85
